Goal: Browse casually

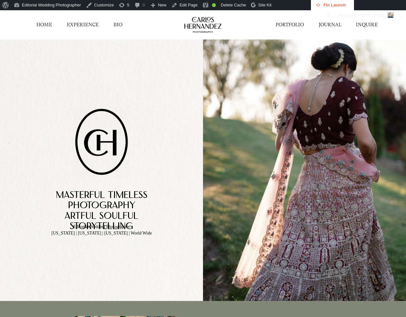
click at [384, 206] on img at bounding box center [306, 171] width 207 height 265
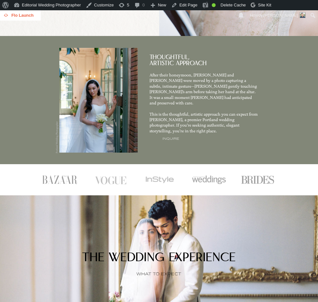
scroll to position [144, 0]
